Goal: Task Accomplishment & Management: Manage account settings

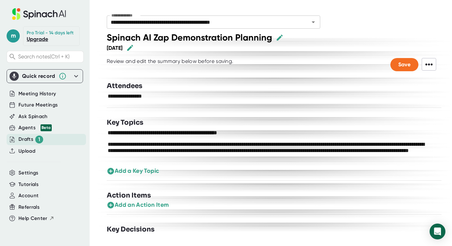
scroll to position [0, 1]
click at [75, 76] on icon at bounding box center [76, 76] width 8 height 8
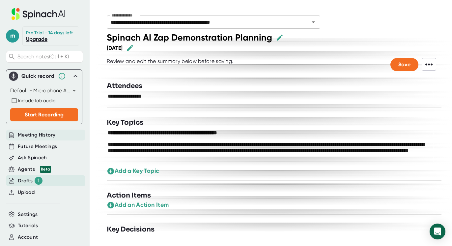
click at [39, 139] on span "Meeting History" at bounding box center [37, 135] width 38 height 8
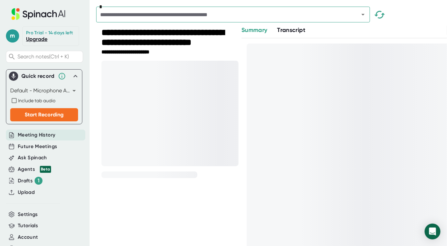
scroll to position [22, 0]
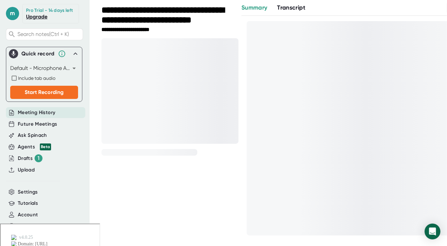
click at [337, 39] on div at bounding box center [350, 128] width 206 height 214
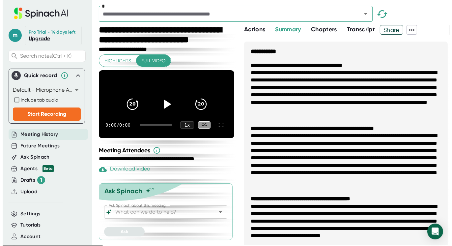
scroll to position [0, 0]
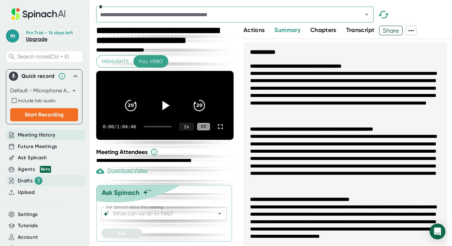
click at [16, 186] on div "Drafts 1" at bounding box center [45, 180] width 79 height 11
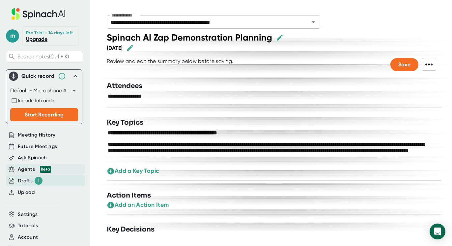
click at [29, 173] on div "Agents Beta" at bounding box center [34, 170] width 33 height 8
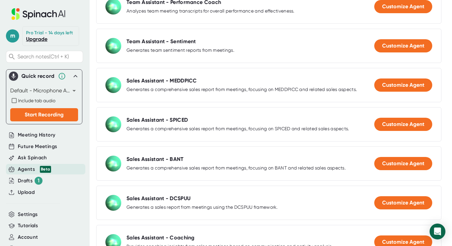
scroll to position [371, 0]
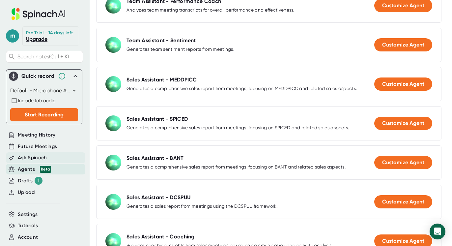
click at [27, 161] on span "Ask Spinach" at bounding box center [32, 158] width 29 height 8
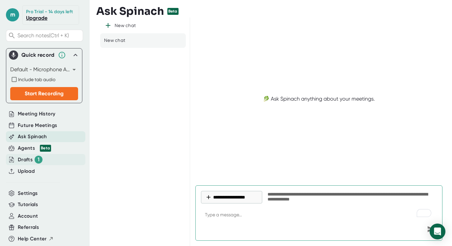
scroll to position [29, 1]
type textarea "x"
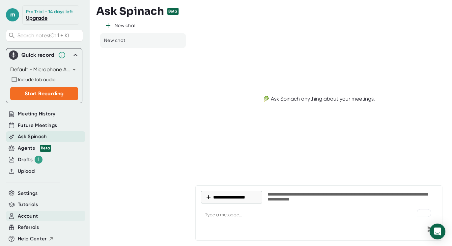
click at [28, 212] on span "Account" at bounding box center [28, 216] width 20 height 8
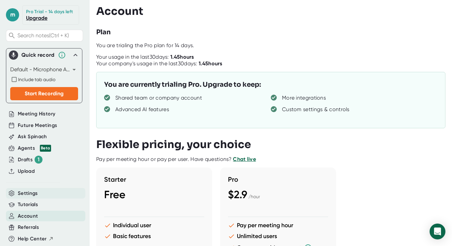
click at [27, 191] on span "Settings" at bounding box center [28, 194] width 20 height 8
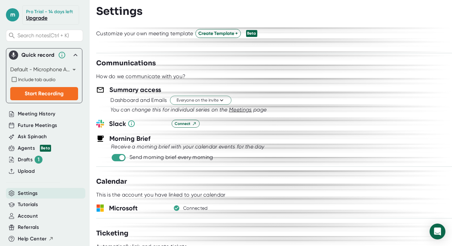
scroll to position [233, 0]
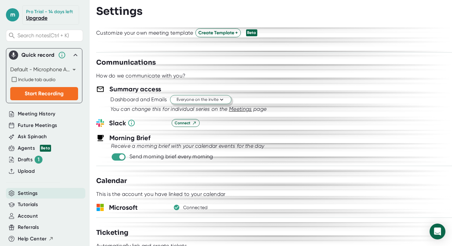
click at [226, 99] on button "Everyone on the invite" at bounding box center [200, 99] width 61 height 9
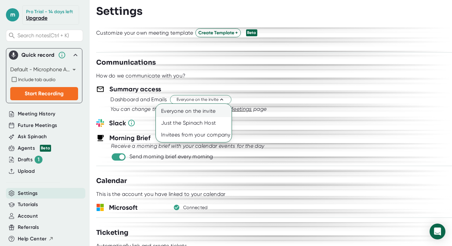
click at [212, 108] on div "Everyone on the invite" at bounding box center [194, 111] width 76 height 12
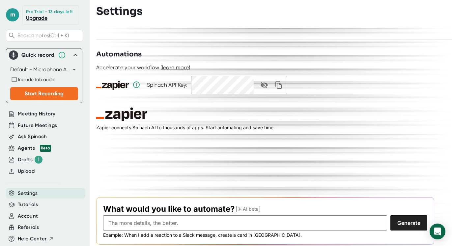
scroll to position [23, 1]
